Goal: Go to known website: Go to known website

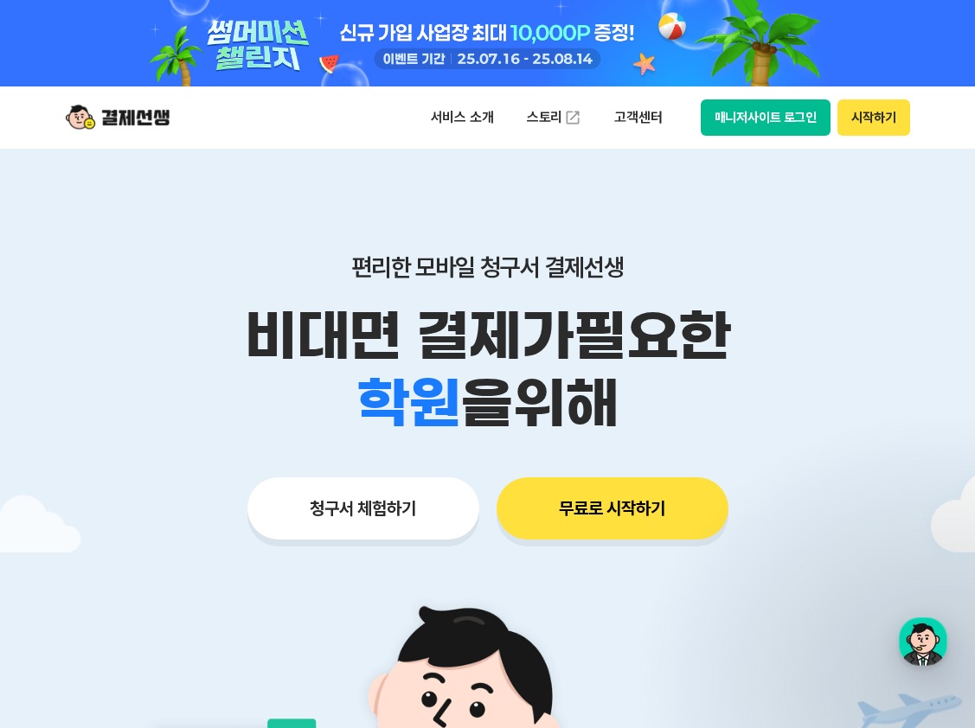
click at [756, 108] on button "매니저사이트 로그인" at bounding box center [766, 117] width 131 height 36
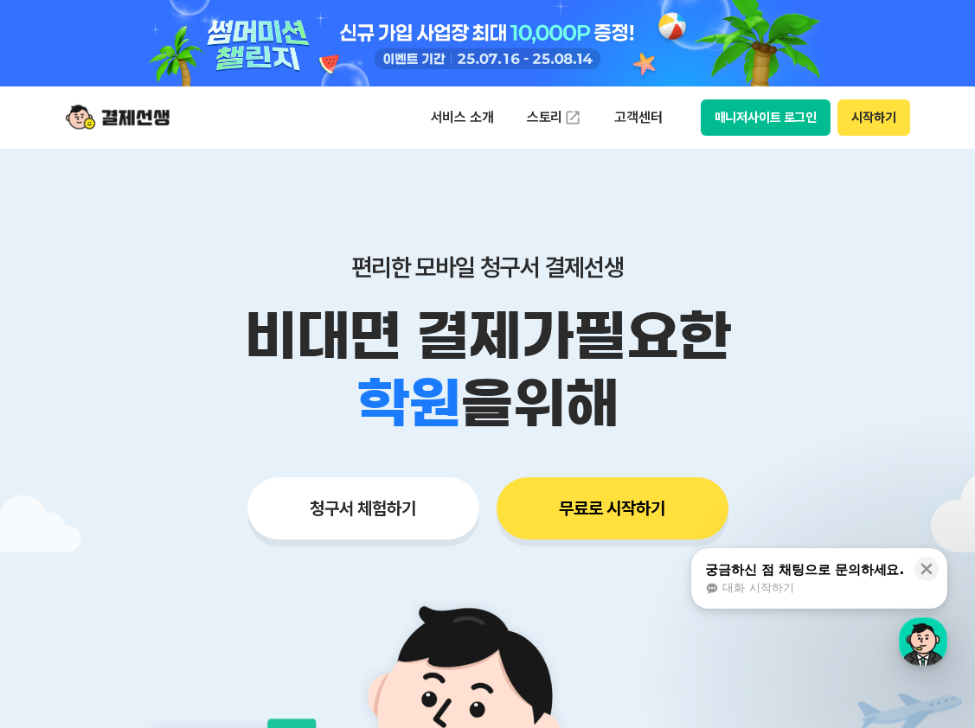
click at [746, 102] on button "매니저사이트 로그인" at bounding box center [766, 117] width 131 height 36
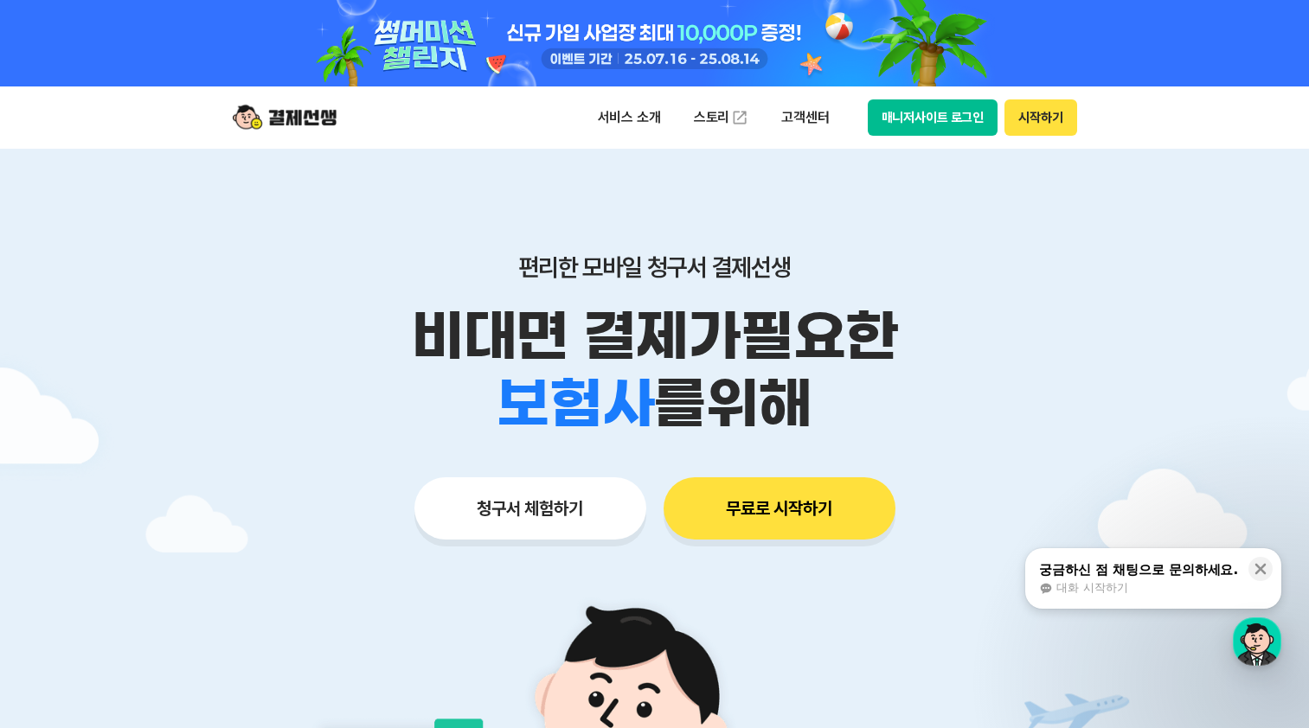
click at [947, 106] on button "매니저사이트 로그인" at bounding box center [933, 117] width 131 height 36
